Goal: Use online tool/utility: Utilize a website feature to perform a specific function

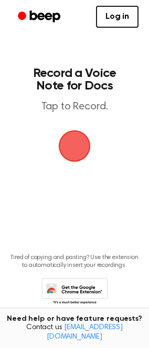
click at [72, 147] on span "button" at bounding box center [74, 145] width 29 height 29
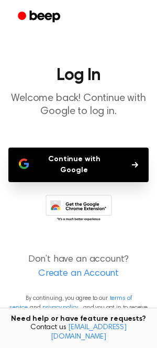
click at [76, 162] on button "Continue with Google" at bounding box center [78, 165] width 140 height 35
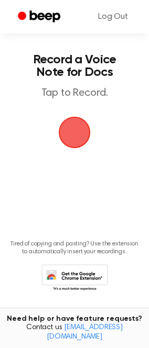
scroll to position [21, 0]
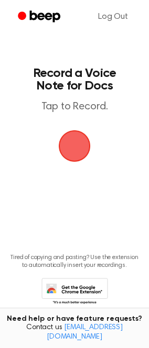
click at [77, 152] on span "button" at bounding box center [74, 146] width 39 height 39
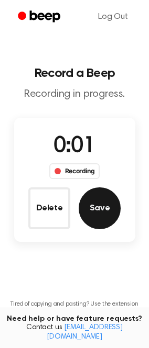
click at [92, 213] on button "Save" at bounding box center [99, 208] width 42 height 42
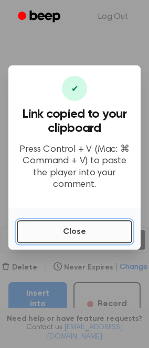
click at [89, 232] on button "Close" at bounding box center [74, 231] width 115 height 23
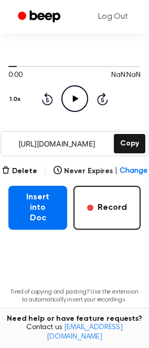
scroll to position [116, 0]
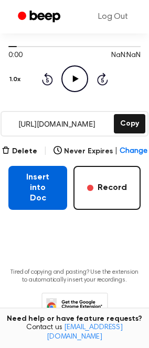
click at [48, 167] on button "Insert into Doc" at bounding box center [37, 188] width 59 height 44
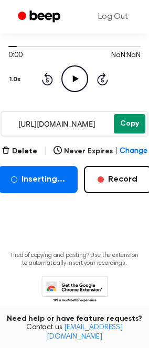
click at [128, 114] on button "Copy" at bounding box center [129, 123] width 31 height 19
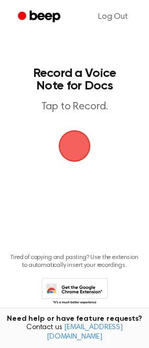
click at [82, 143] on span "button" at bounding box center [75, 146] width 34 height 34
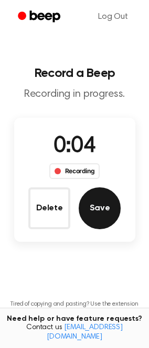
click at [96, 211] on button "Save" at bounding box center [99, 208] width 42 height 42
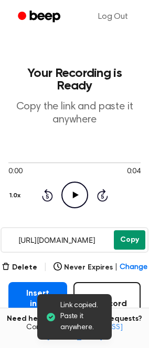
click at [130, 232] on button "Copy" at bounding box center [129, 239] width 31 height 19
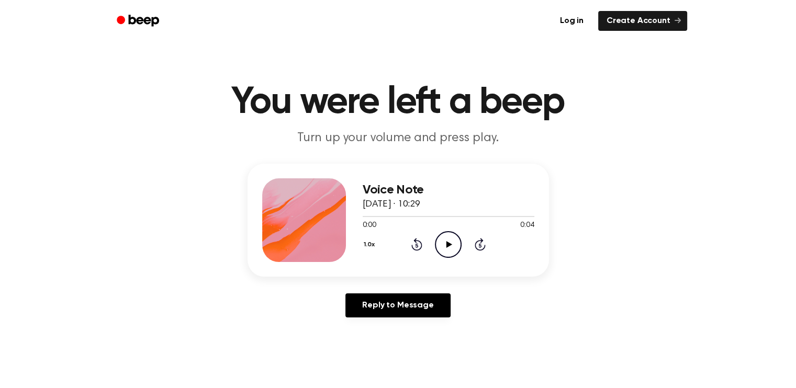
click at [448, 247] on icon "Play Audio" at bounding box center [448, 244] width 27 height 27
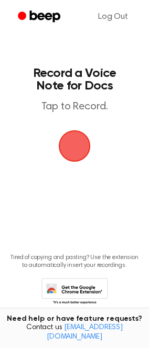
click at [78, 141] on span "button" at bounding box center [74, 146] width 59 height 59
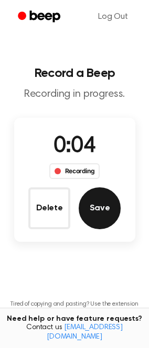
click at [98, 211] on button "Save" at bounding box center [99, 208] width 42 height 42
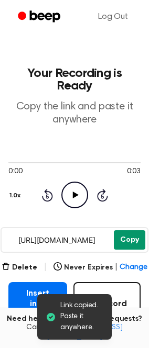
click at [124, 230] on button "Copy" at bounding box center [129, 239] width 31 height 19
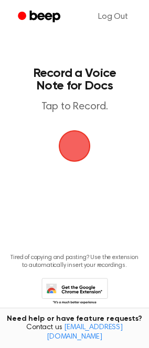
click at [69, 150] on span "button" at bounding box center [74, 145] width 57 height 57
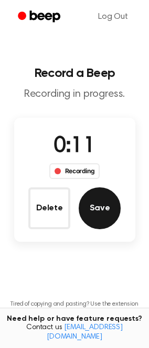
click at [104, 209] on button "Save" at bounding box center [99, 208] width 42 height 42
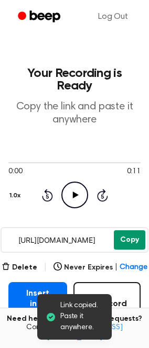
click at [124, 230] on button "Copy" at bounding box center [129, 239] width 31 height 19
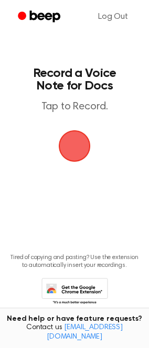
click at [78, 153] on span "button" at bounding box center [74, 146] width 50 height 50
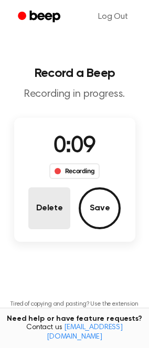
click at [56, 209] on button "Delete" at bounding box center [49, 208] width 42 height 42
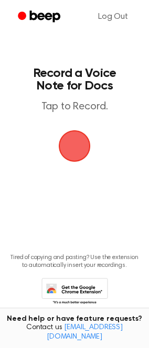
click at [83, 143] on span "button" at bounding box center [74, 146] width 53 height 53
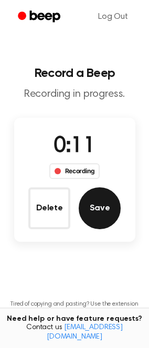
click at [106, 208] on button "Save" at bounding box center [99, 208] width 42 height 42
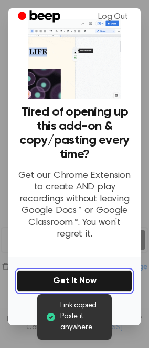
click at [55, 277] on button "Get It Now" at bounding box center [74, 281] width 115 height 22
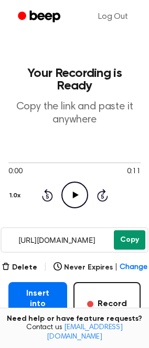
click at [123, 230] on button "Copy" at bounding box center [129, 239] width 31 height 19
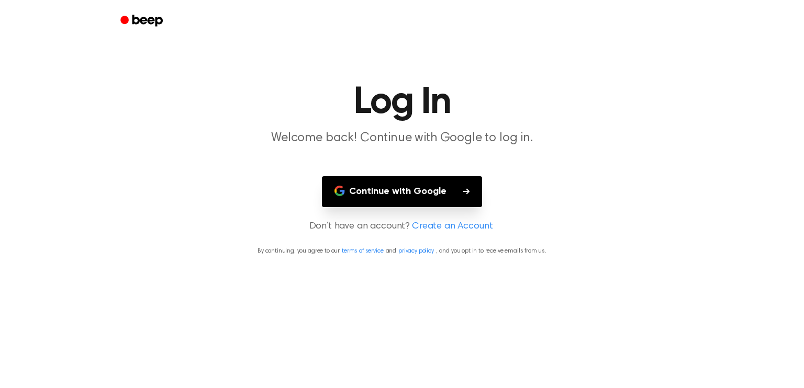
click at [409, 186] on button "Continue with Google" at bounding box center [402, 191] width 160 height 31
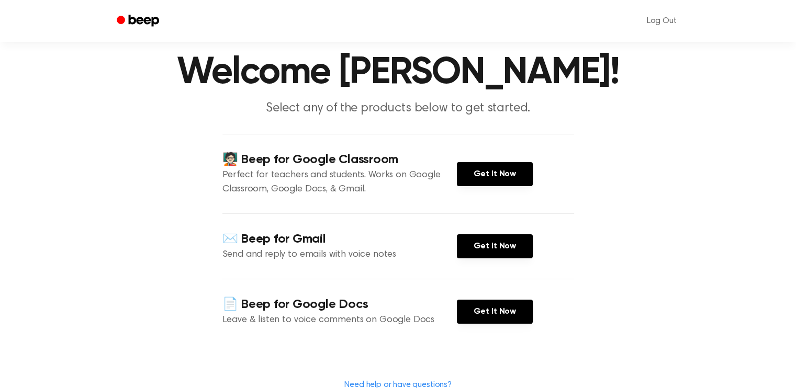
scroll to position [105, 0]
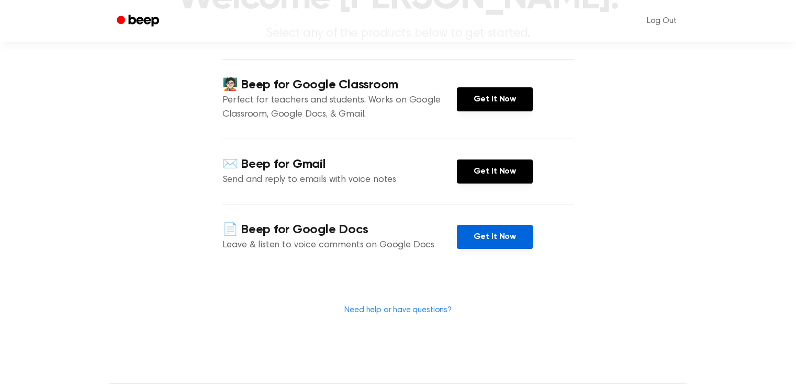
click at [489, 233] on link "Get It Now" at bounding box center [495, 237] width 76 height 24
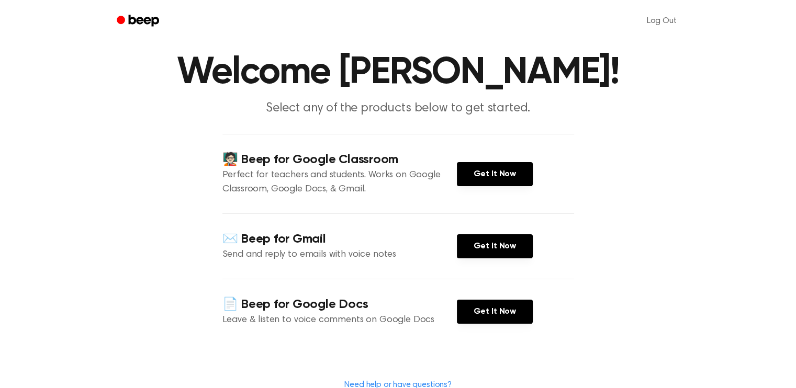
scroll to position [0, 0]
